Goal: Complete application form

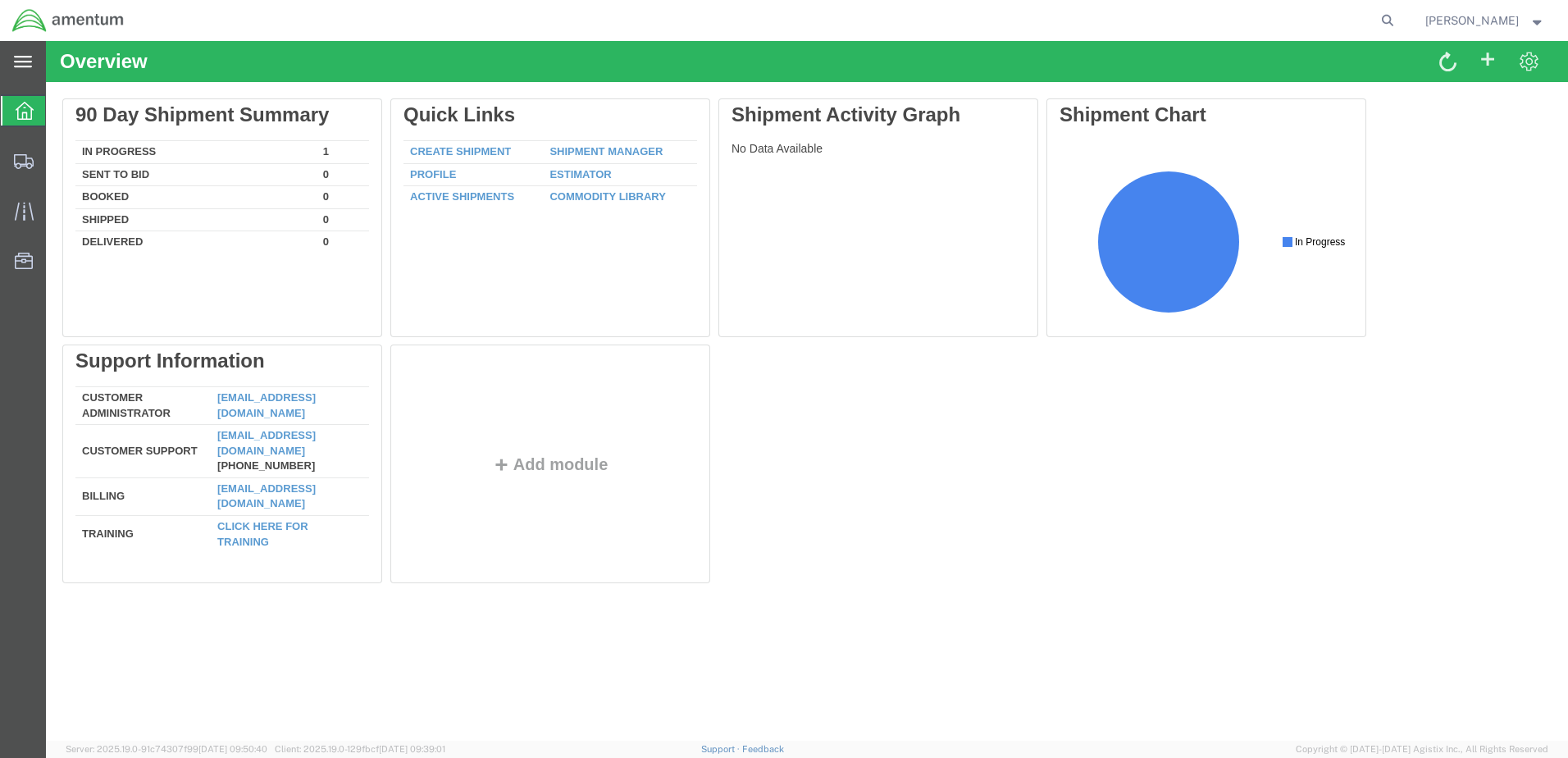
click at [19, 64] on icon at bounding box center [23, 61] width 18 height 12
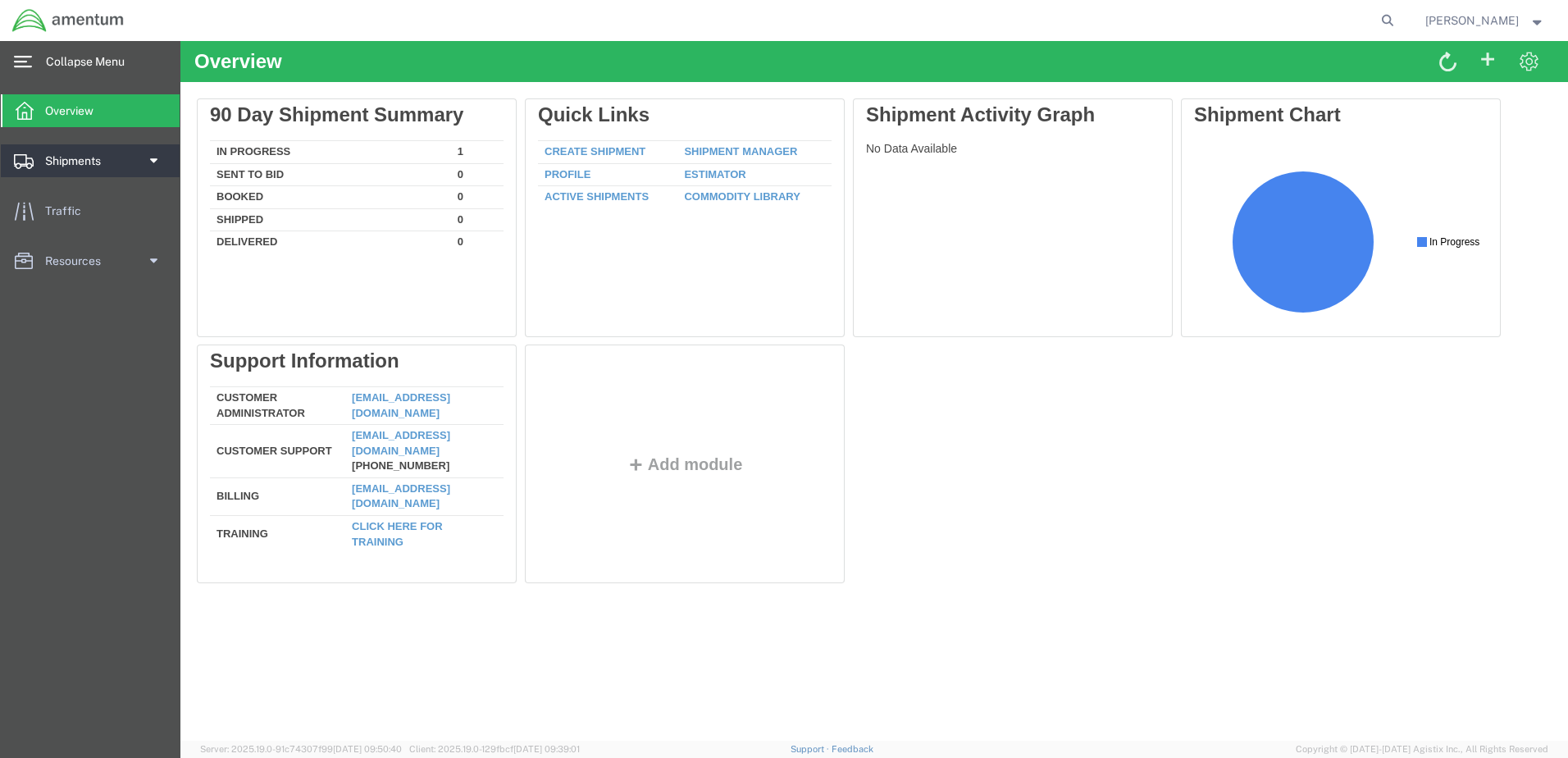
click at [60, 156] on span "Shipments" at bounding box center [78, 160] width 67 height 33
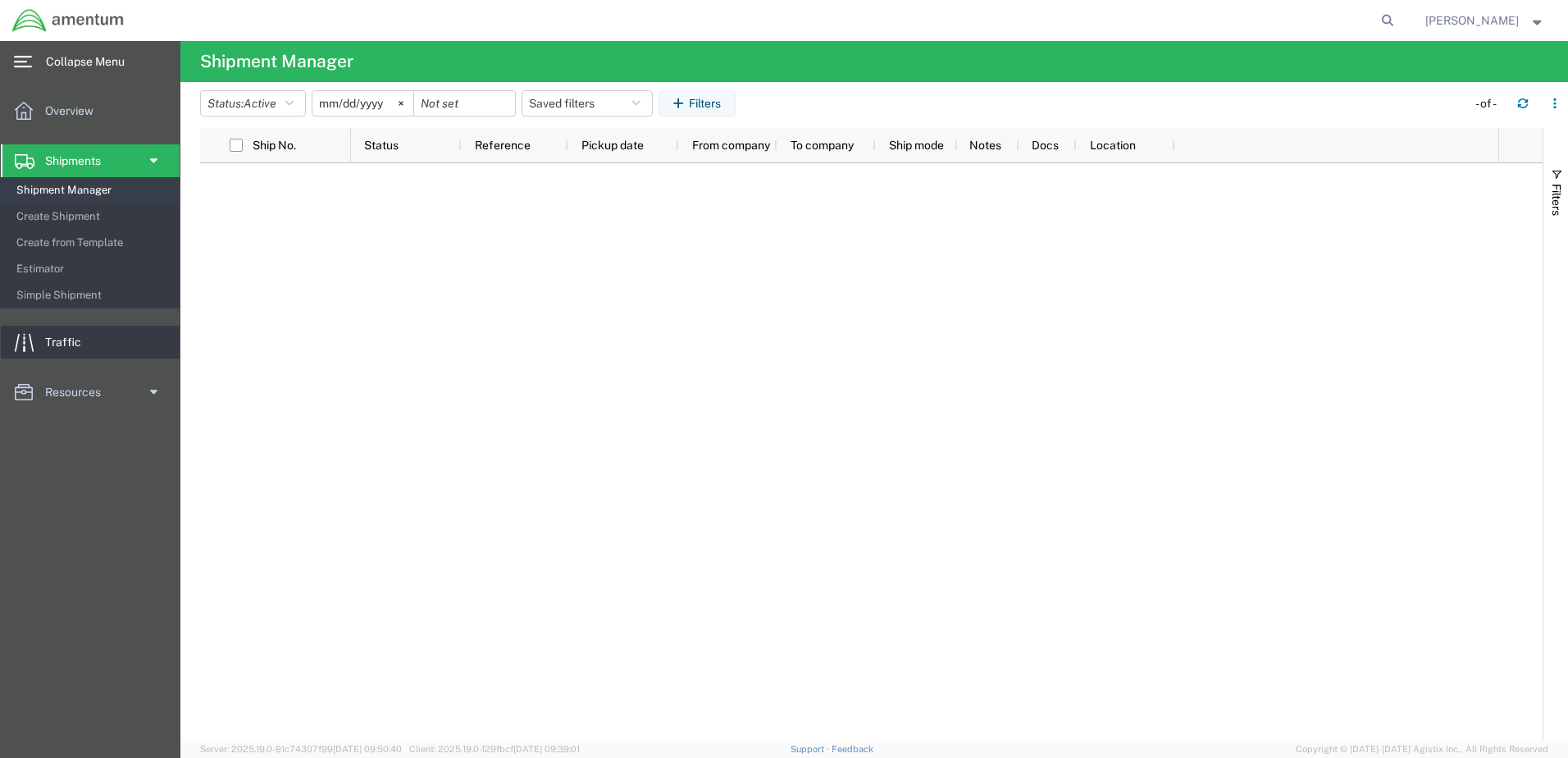
click at [65, 335] on span "Traffic" at bounding box center [69, 341] width 47 height 33
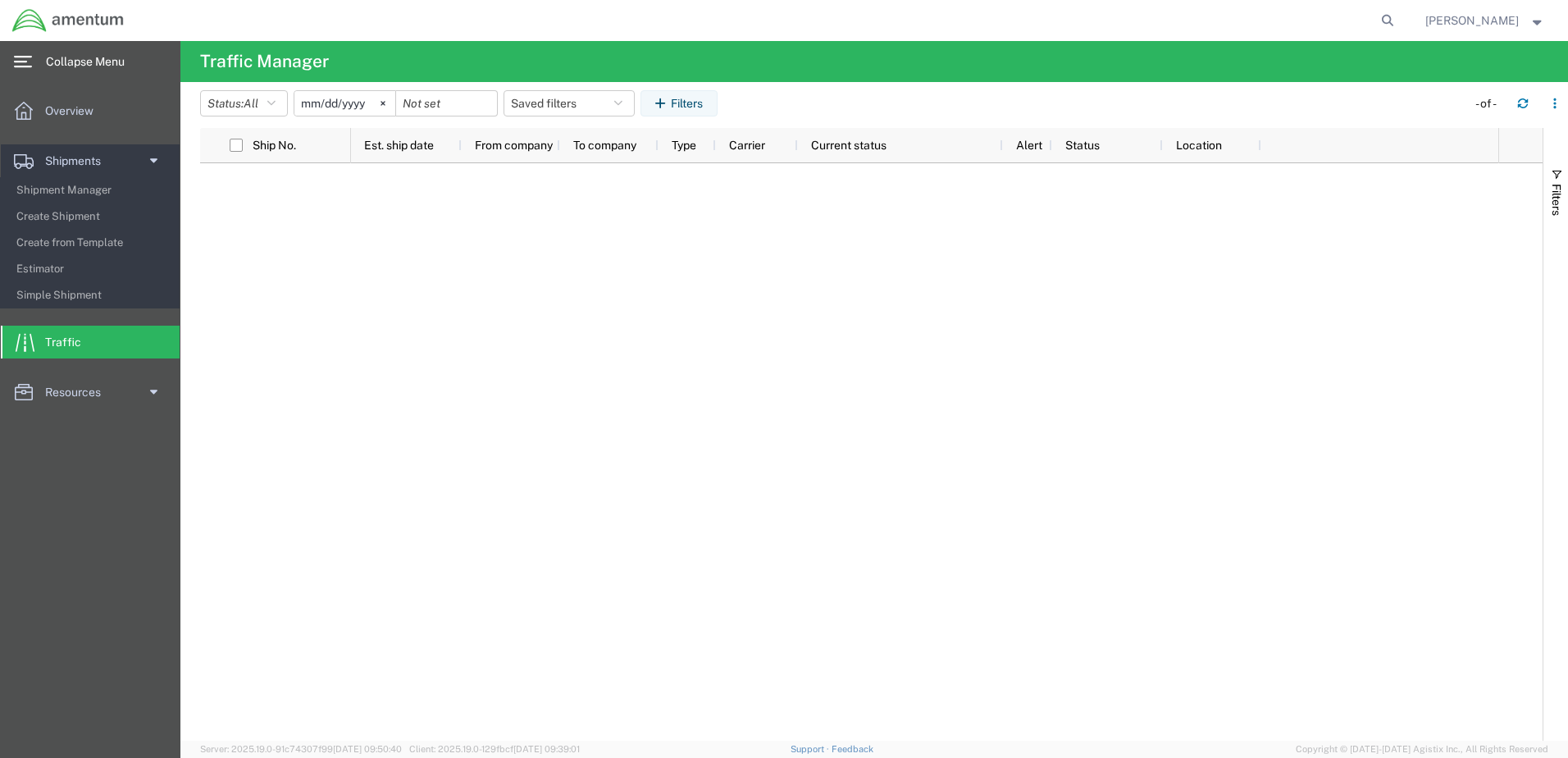
click at [29, 53] on div "main_menu Created with Sketch." at bounding box center [23, 60] width 46 height 41
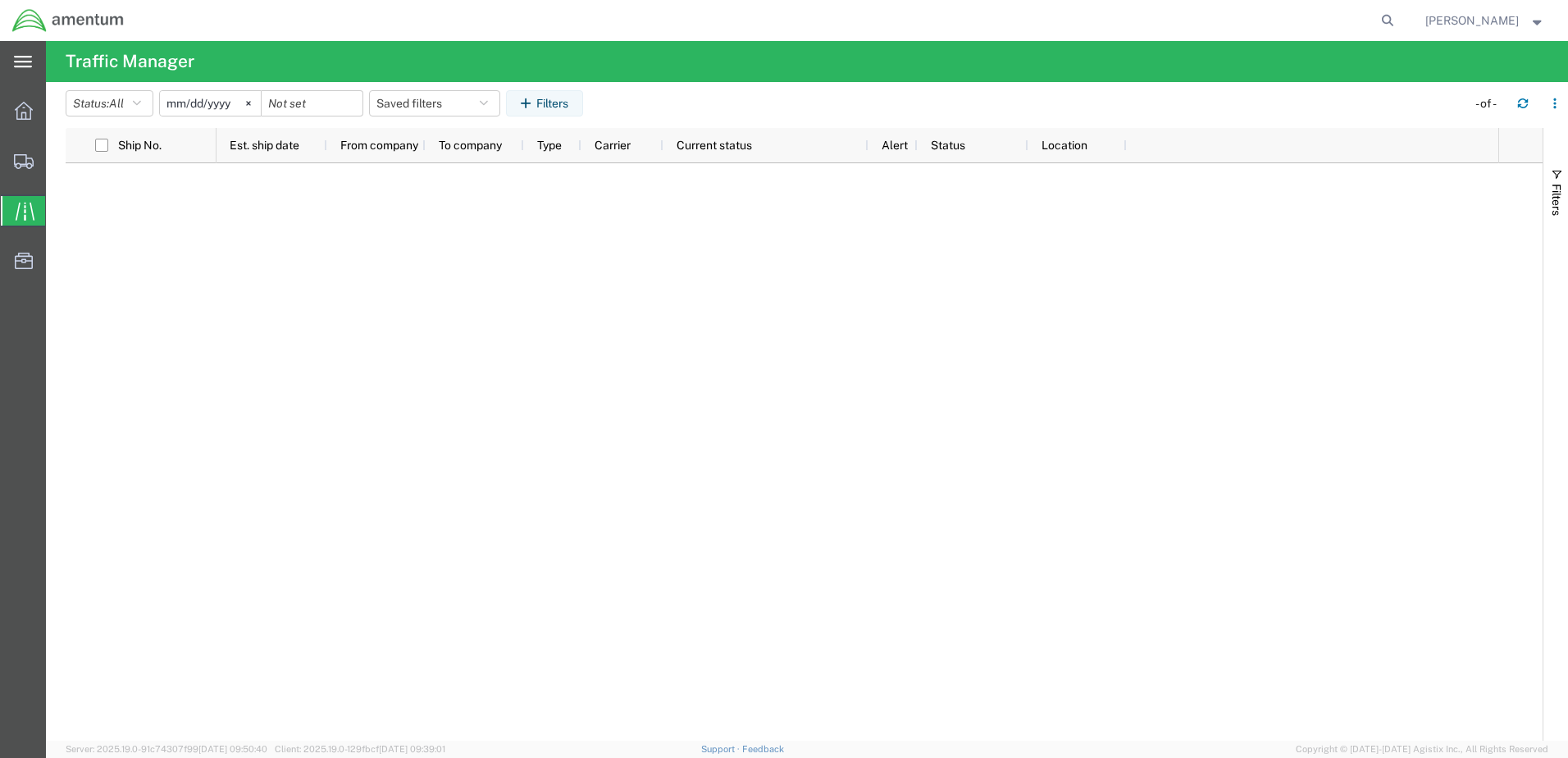
click at [29, 53] on div "main_menu Created with Sketch." at bounding box center [23, 60] width 46 height 41
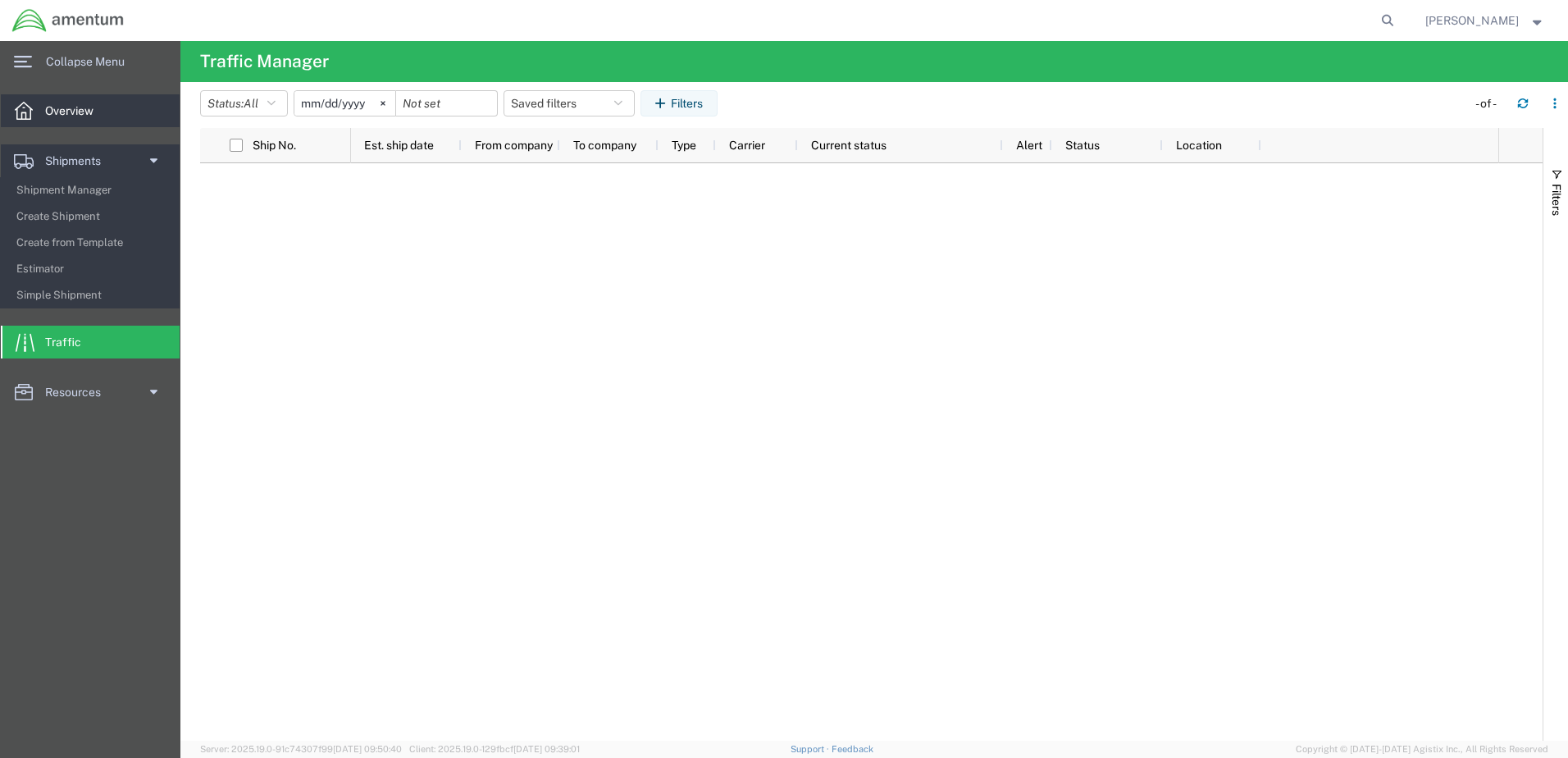
click at [59, 102] on span "Overview" at bounding box center [75, 110] width 60 height 33
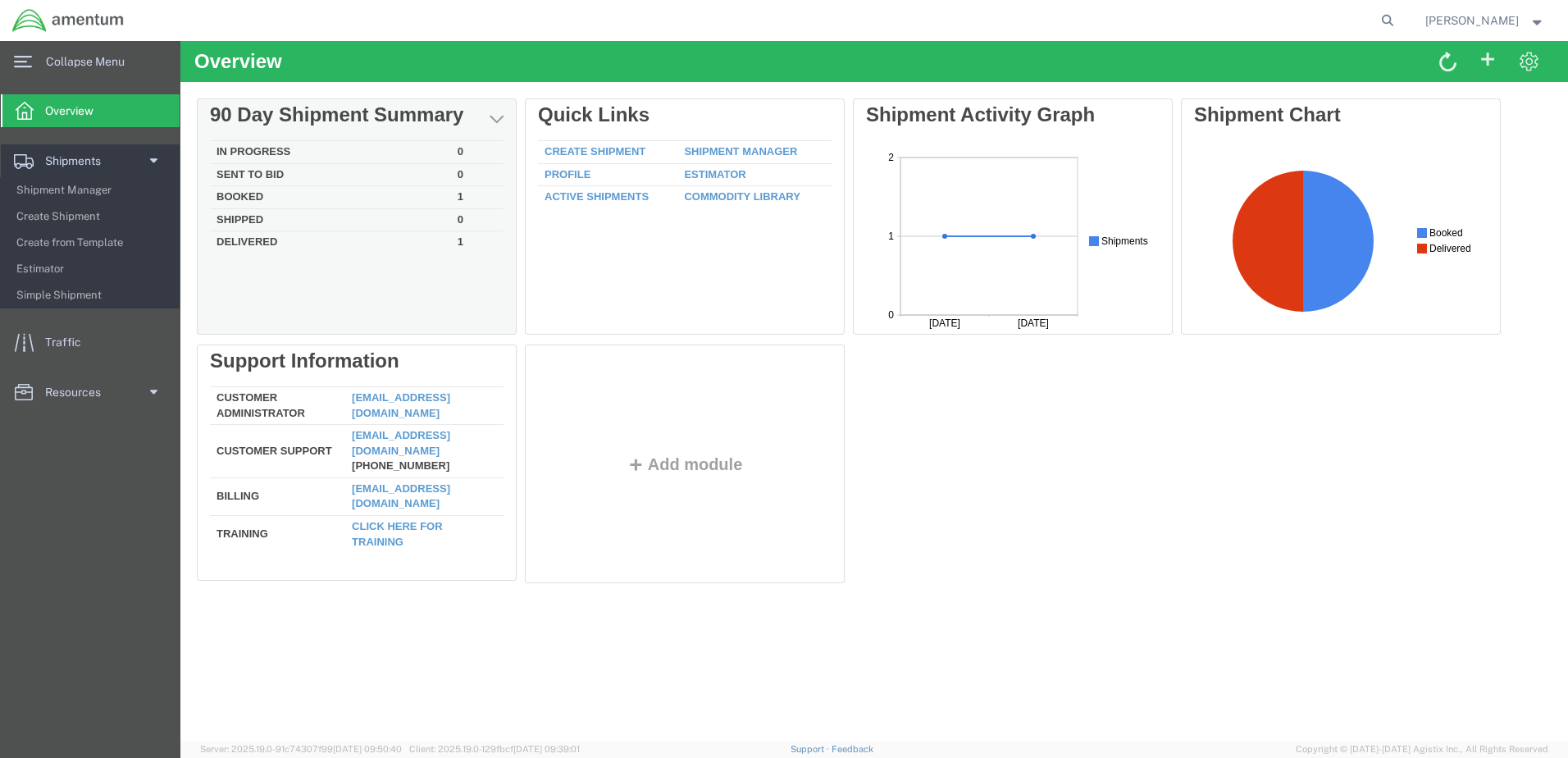
click at [231, 238] on td "Delivered" at bounding box center [331, 240] width 241 height 19
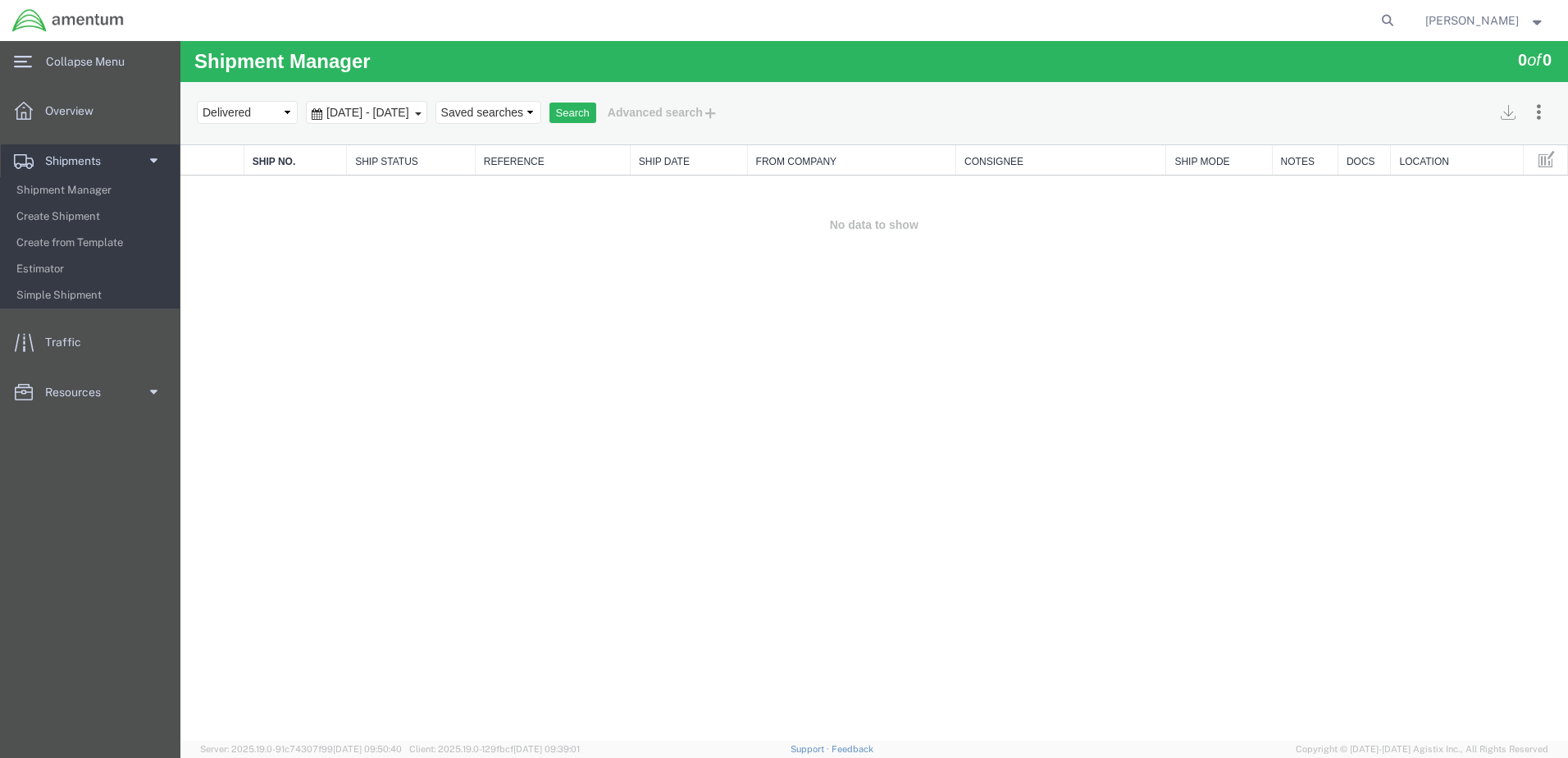
click at [427, 110] on div "Aug 18th 2025 - Sep 16th 2025" at bounding box center [366, 112] width 122 height 23
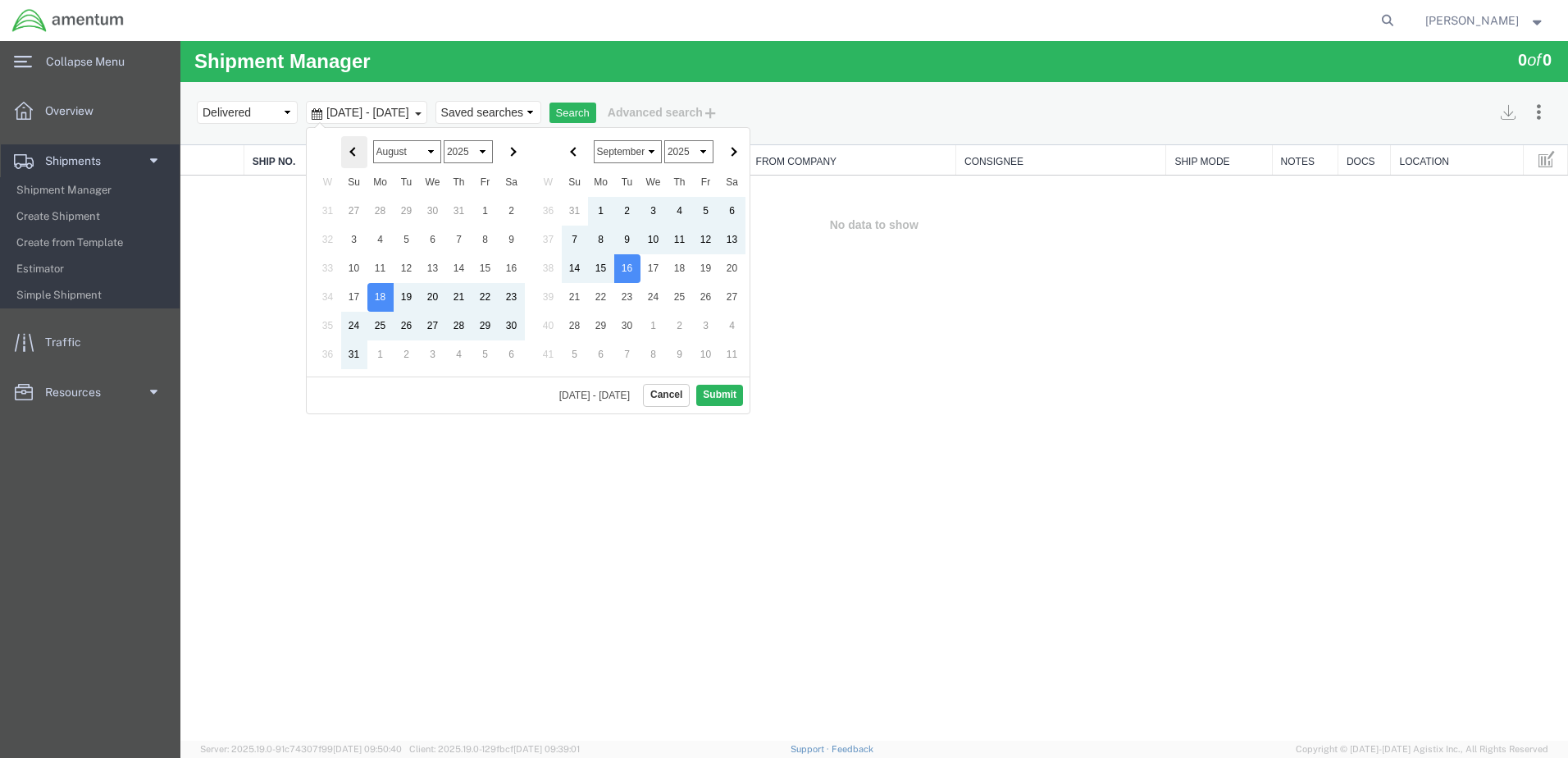
click at [354, 156] on span at bounding box center [355, 153] width 9 height 9
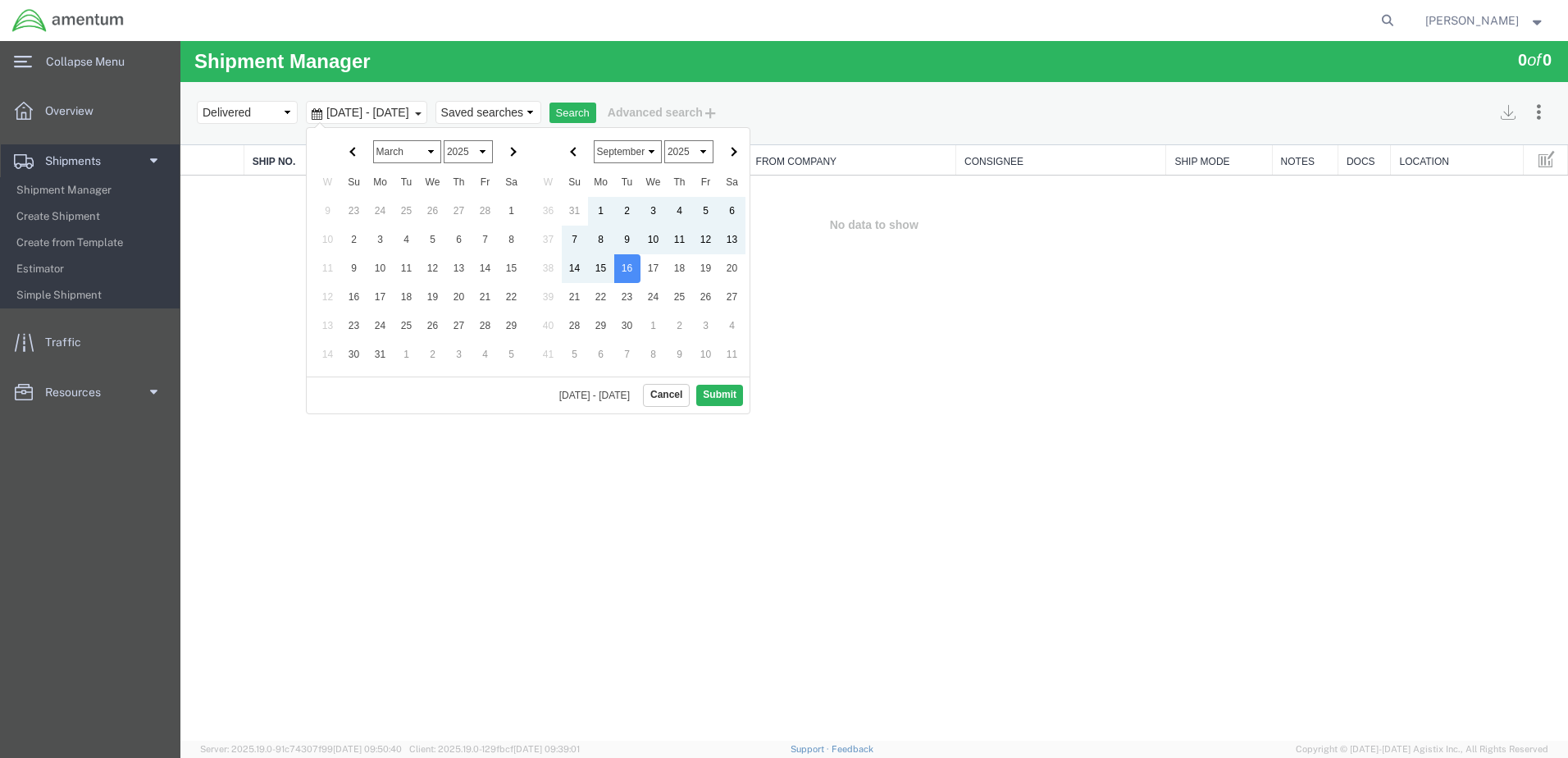
click at [354, 156] on span at bounding box center [355, 153] width 9 height 9
click at [722, 399] on button "Submit" at bounding box center [720, 395] width 47 height 21
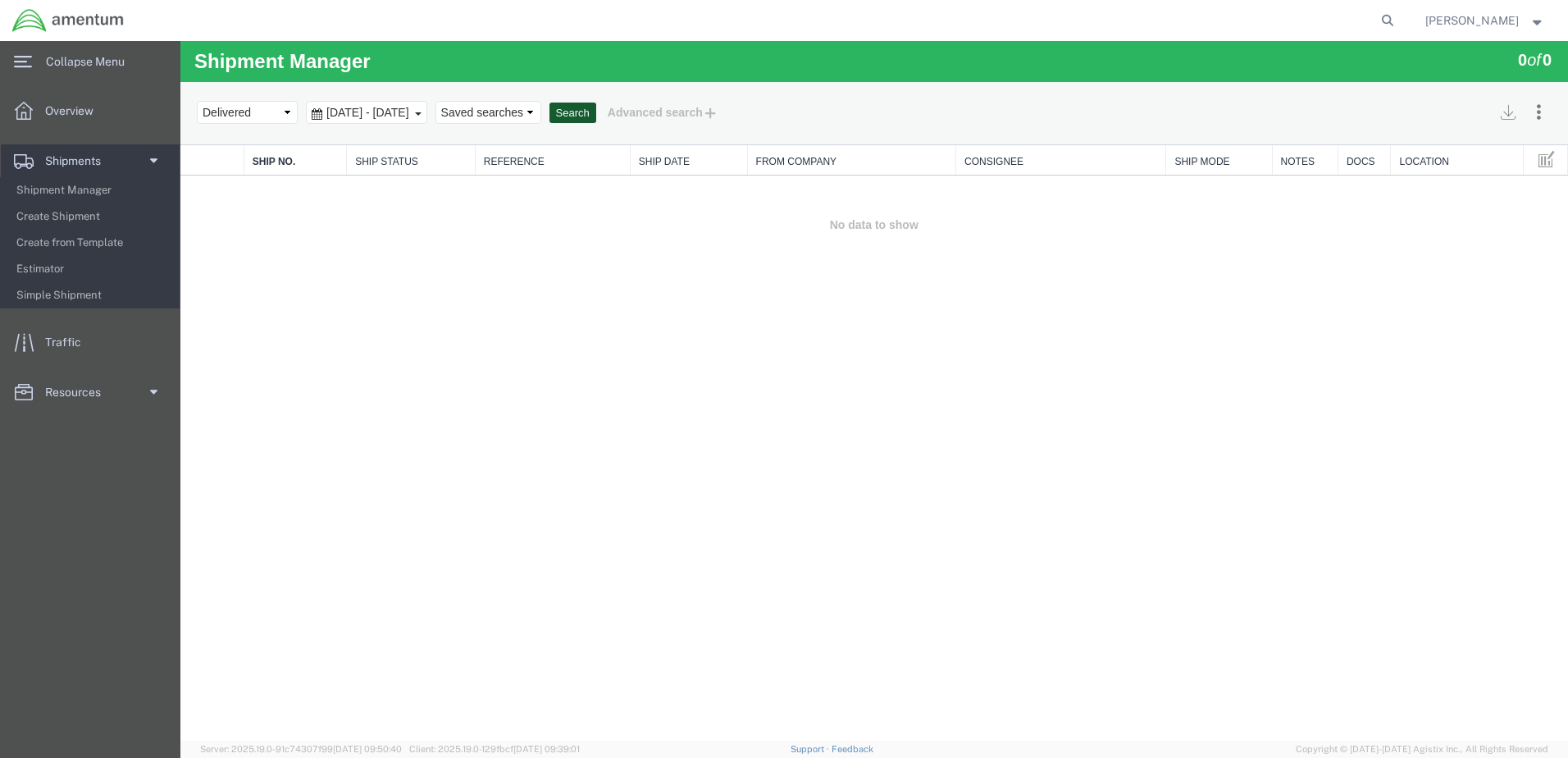
click at [596, 107] on button "Search" at bounding box center [573, 113] width 47 height 22
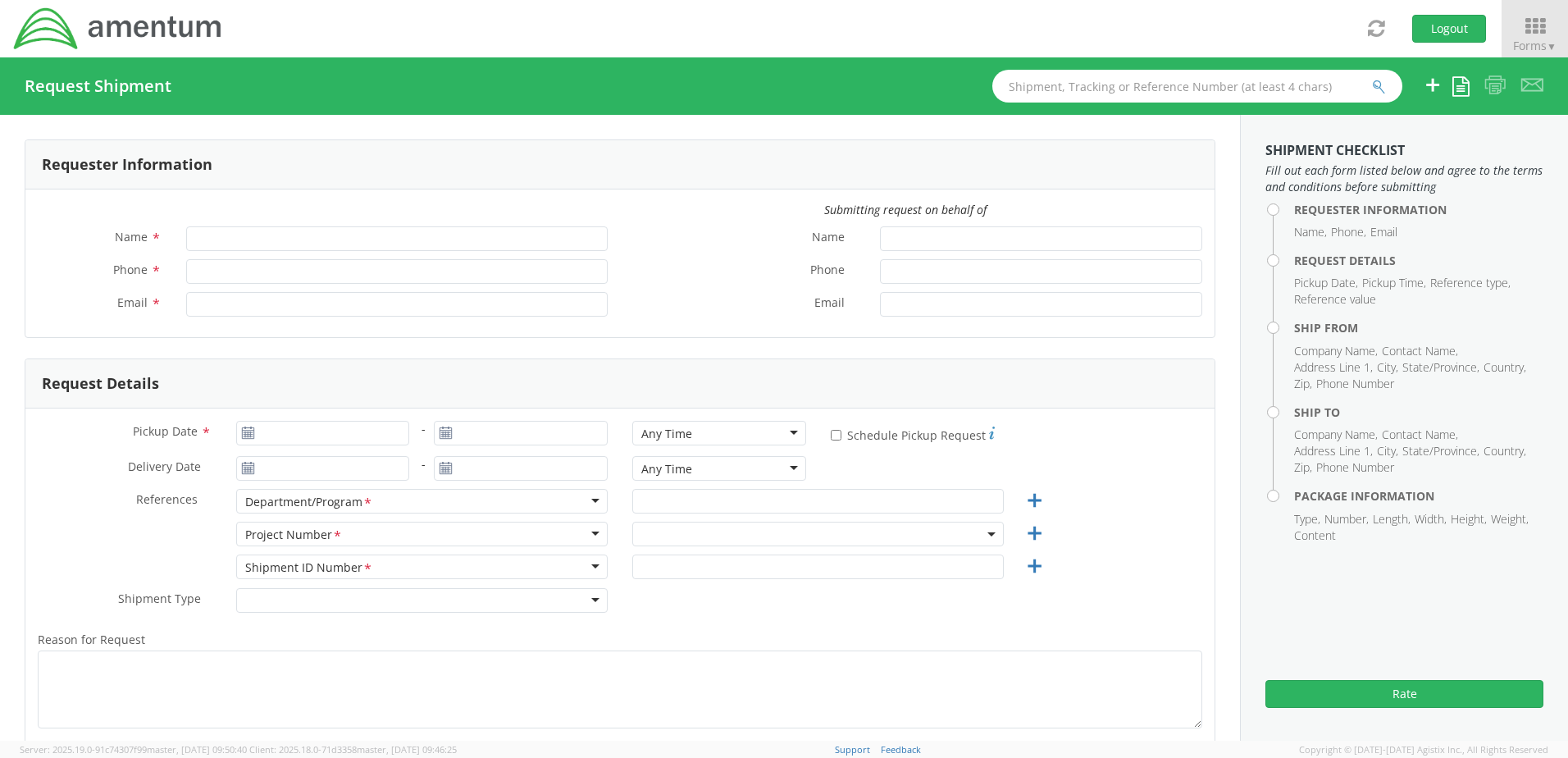
type input "Jennifer Holdren"
type input "1-682-362-4394"
type input "jennifer.holdren@amentum.com"
